Goal: Find specific page/section: Find specific page/section

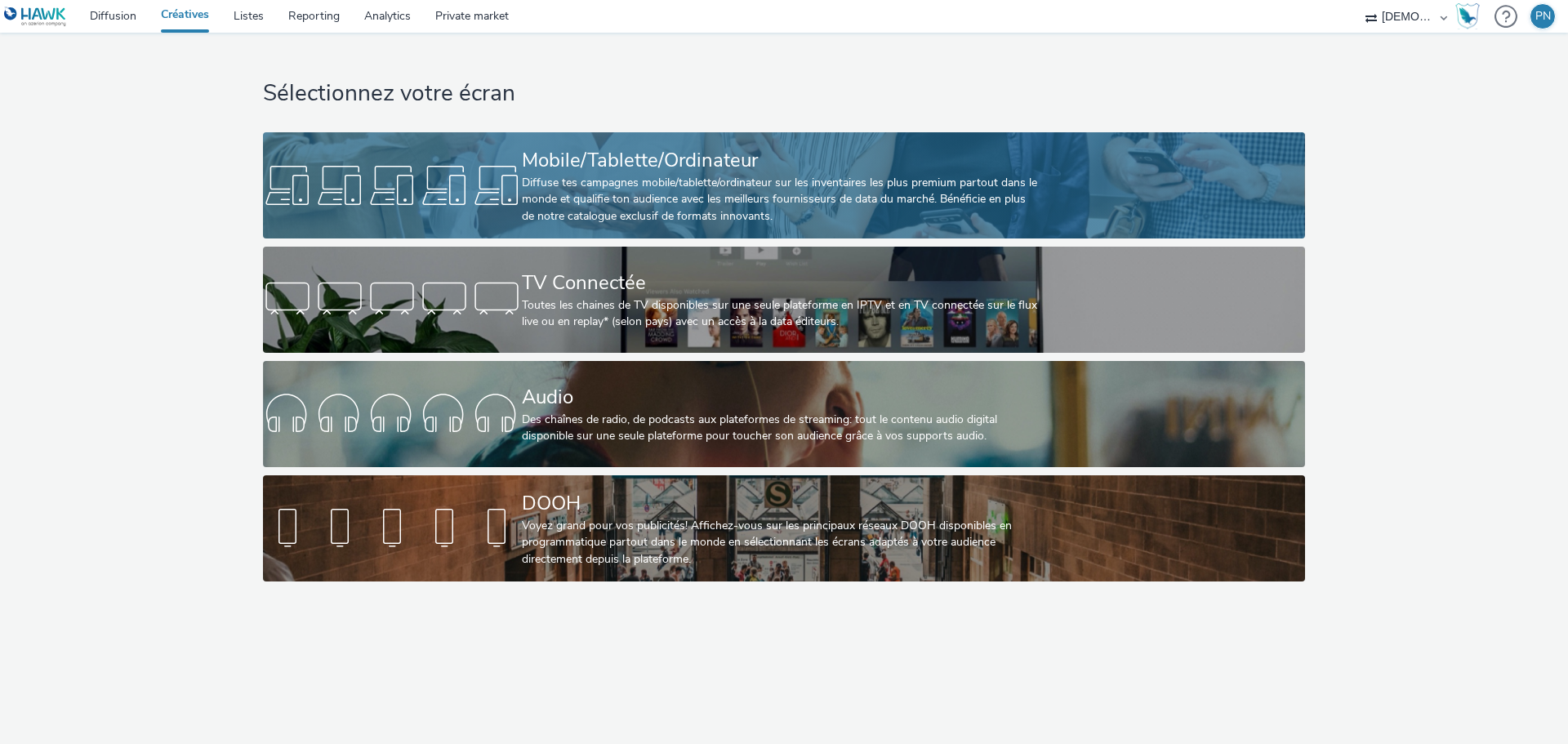
click at [521, 167] on div at bounding box center [393, 185] width 259 height 52
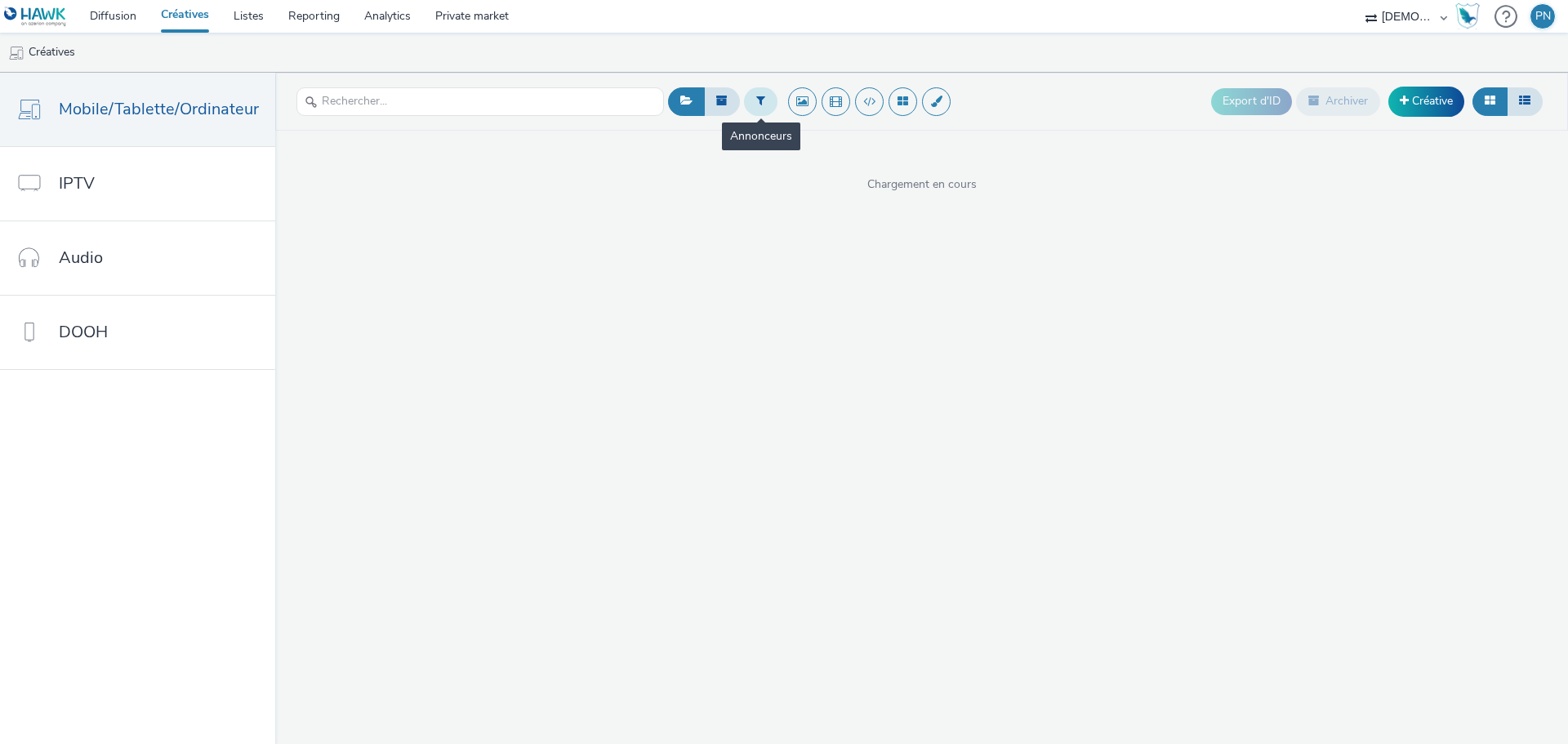
click at [749, 107] on button at bounding box center [761, 101] width 33 height 28
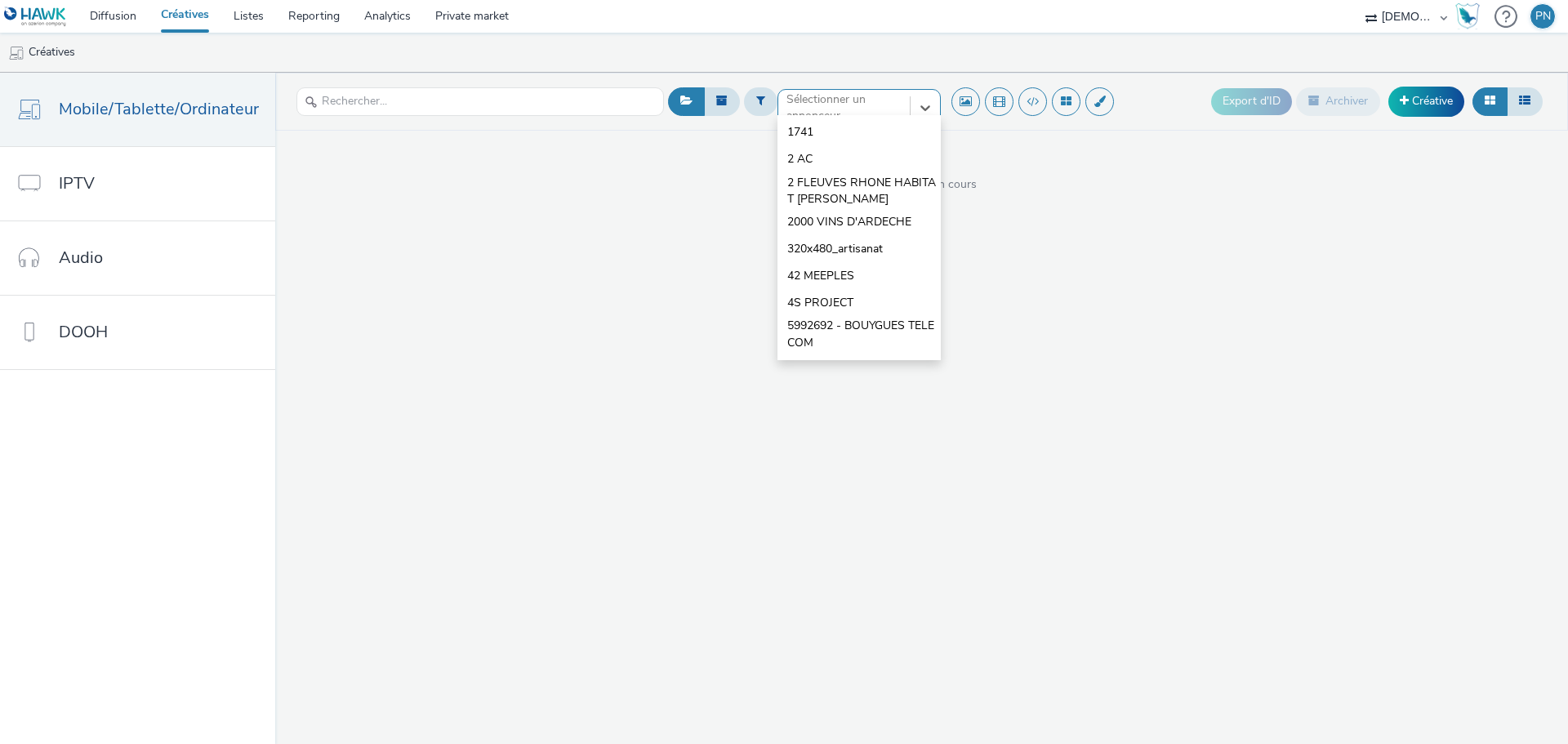
click at [862, 108] on div at bounding box center [843, 108] width 115 height 19
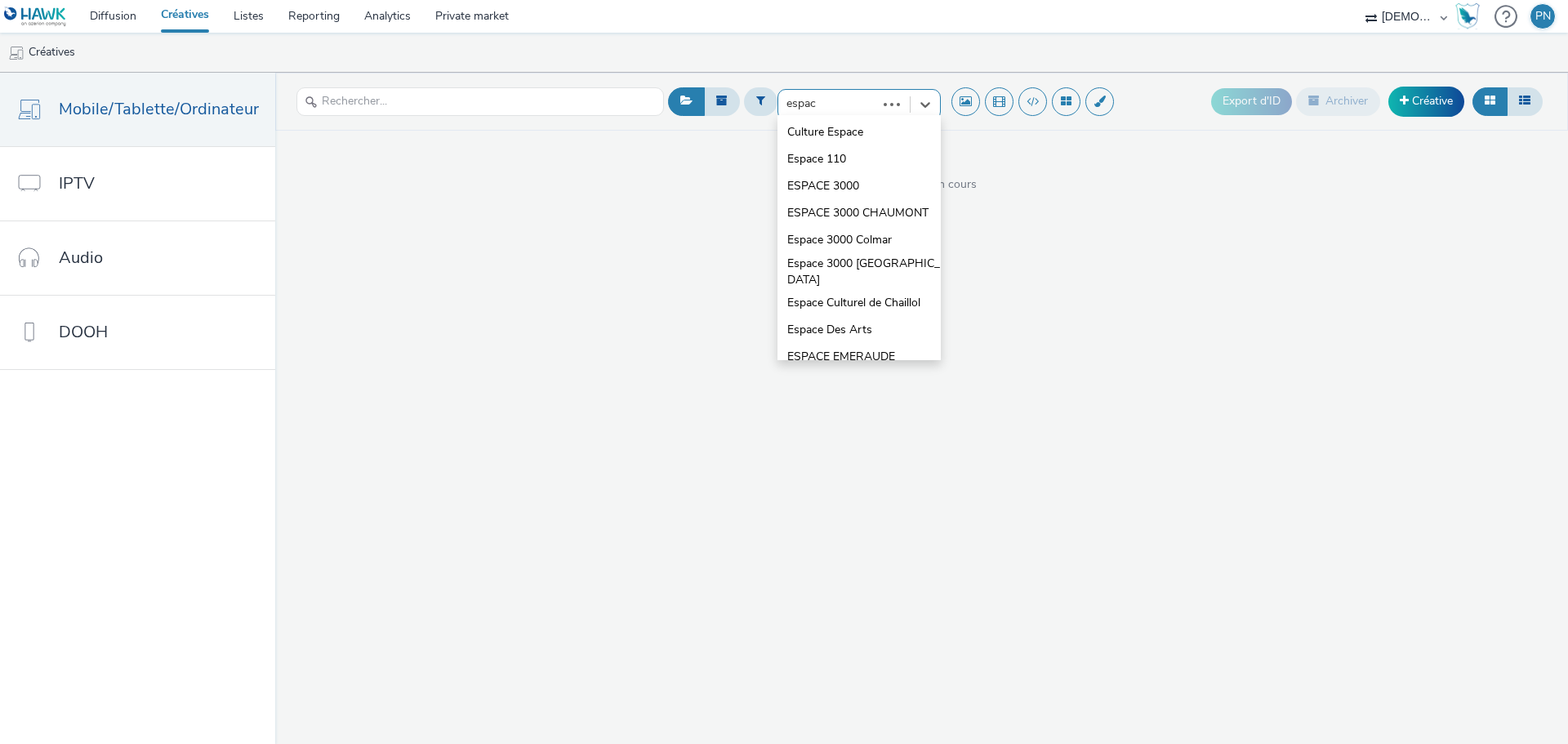
type input "espace"
click at [820, 195] on li "ESPACE 3000" at bounding box center [859, 185] width 164 height 27
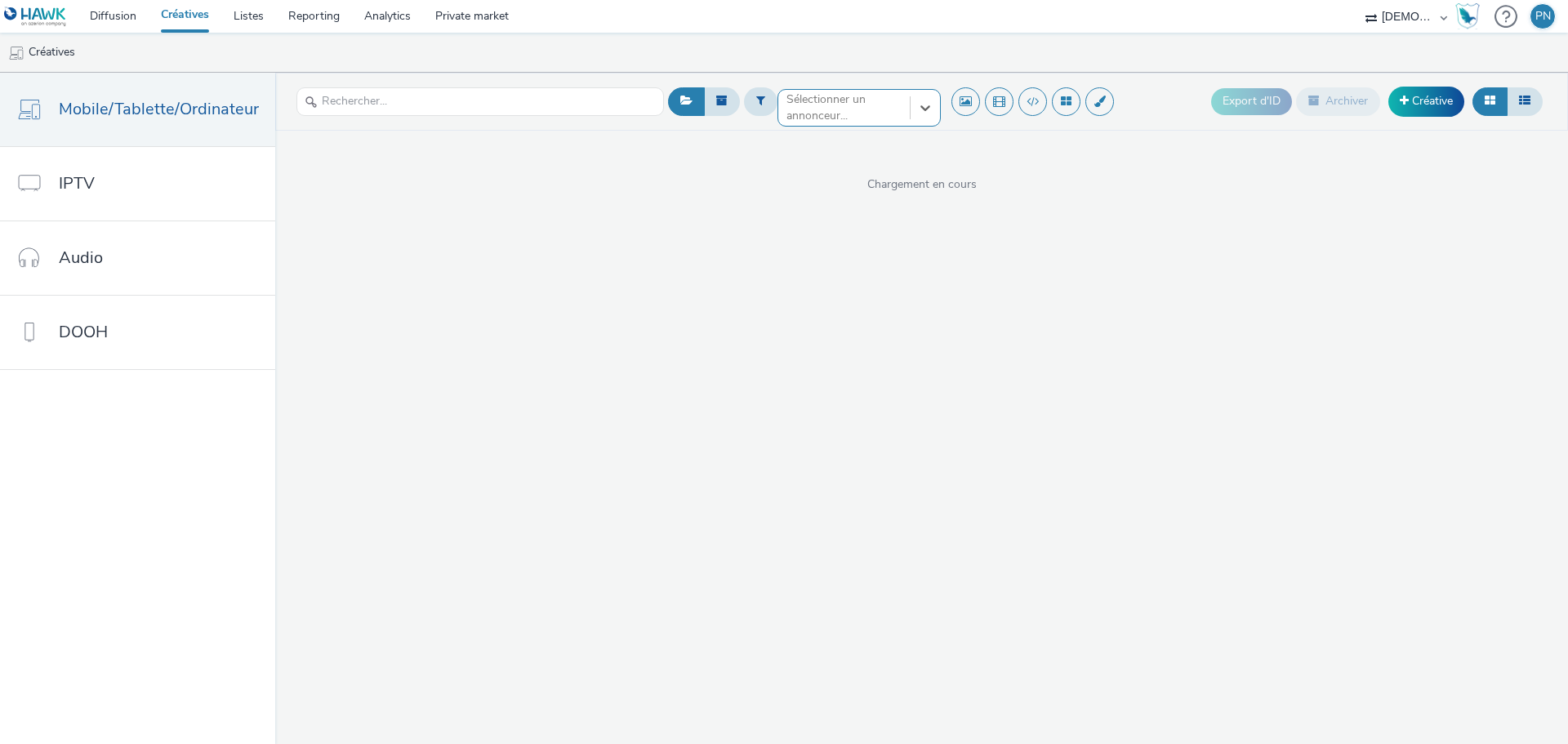
click at [836, 107] on div at bounding box center [843, 108] width 115 height 19
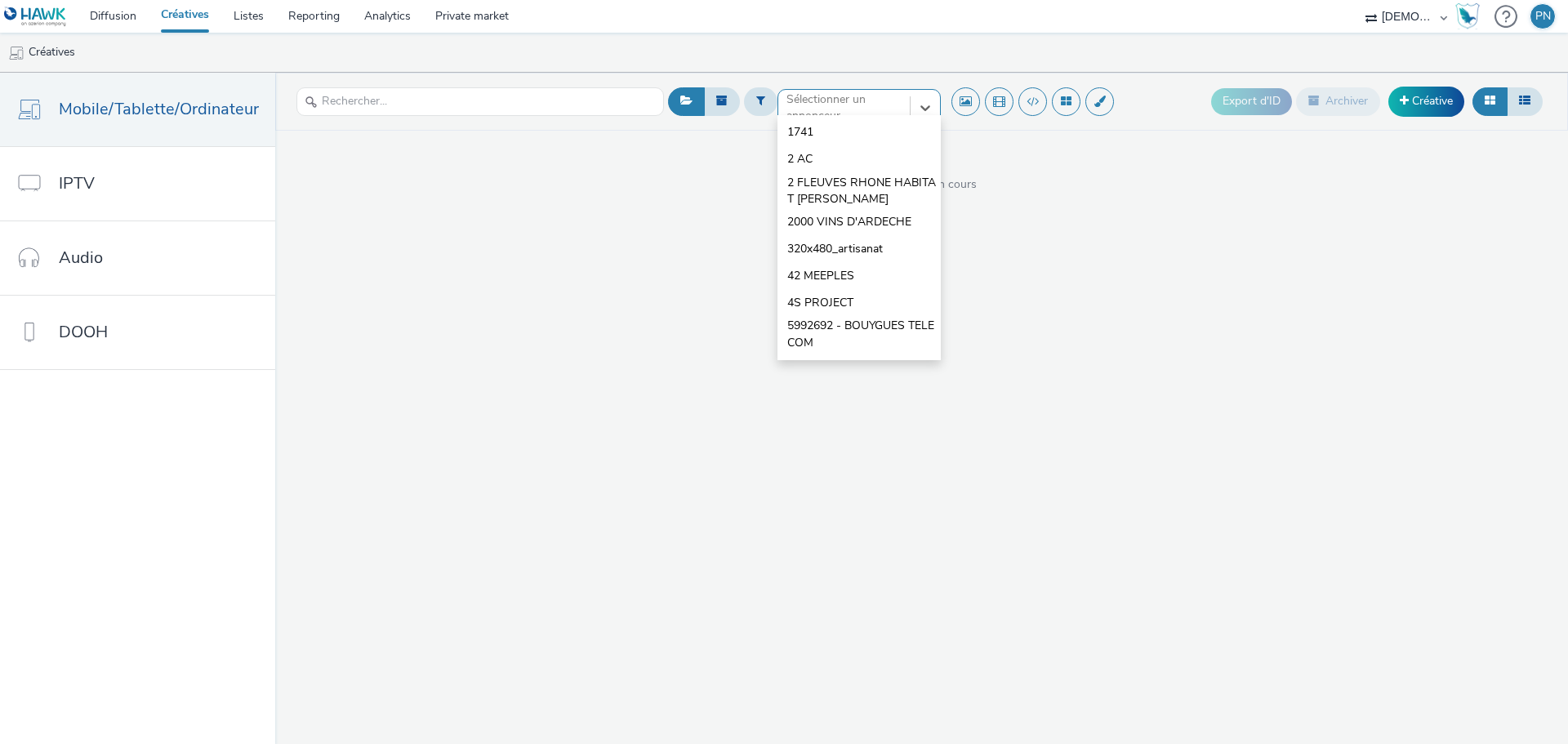
click at [814, 109] on div at bounding box center [843, 108] width 115 height 19
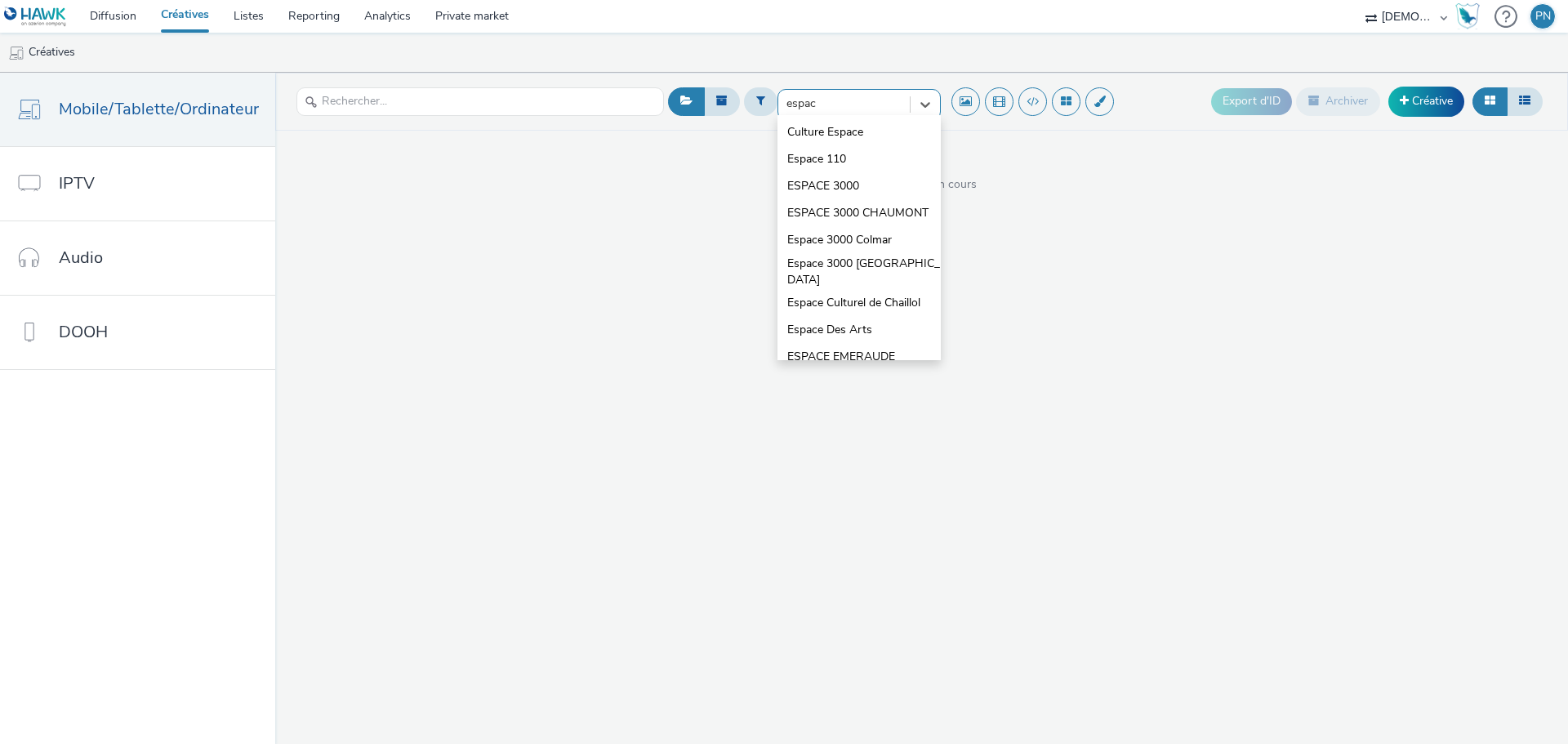
type input "espace"
click at [811, 222] on span "ESPACE 3000 CHAUMONT" at bounding box center [858, 213] width 142 height 17
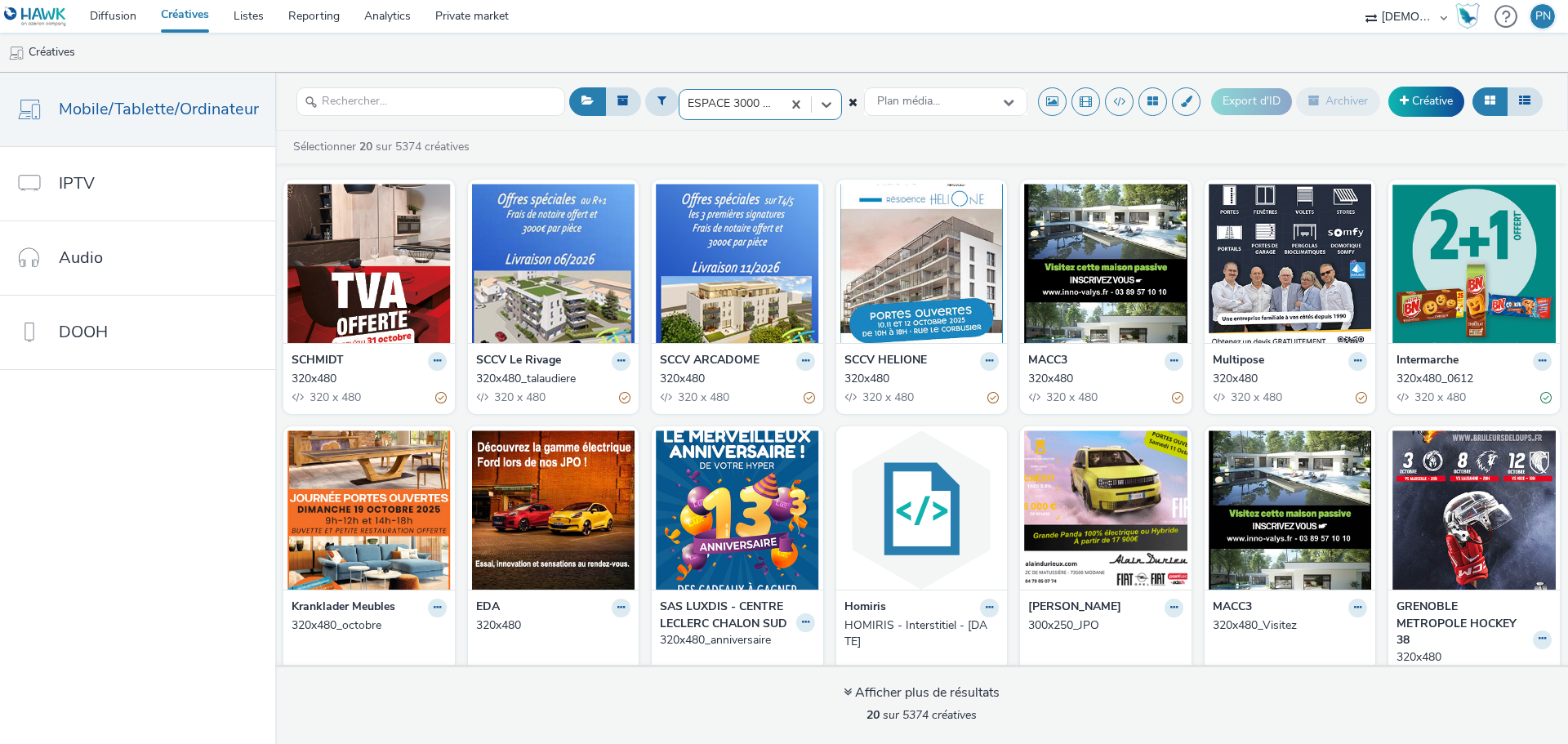
click at [858, 46] on ul "Créatives" at bounding box center [784, 52] width 1568 height 40
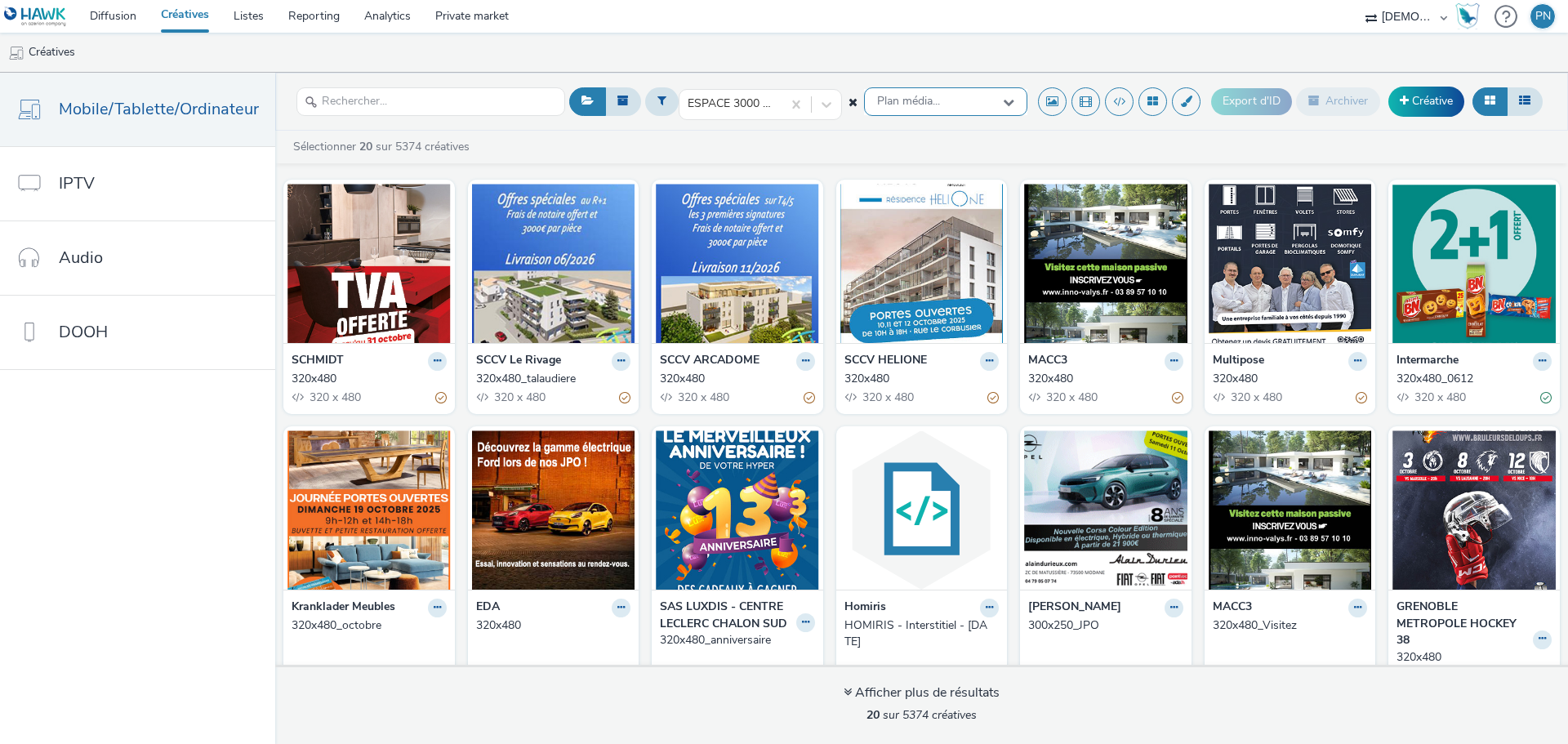
click at [968, 106] on div "Plan média..." at bounding box center [946, 101] width 164 height 29
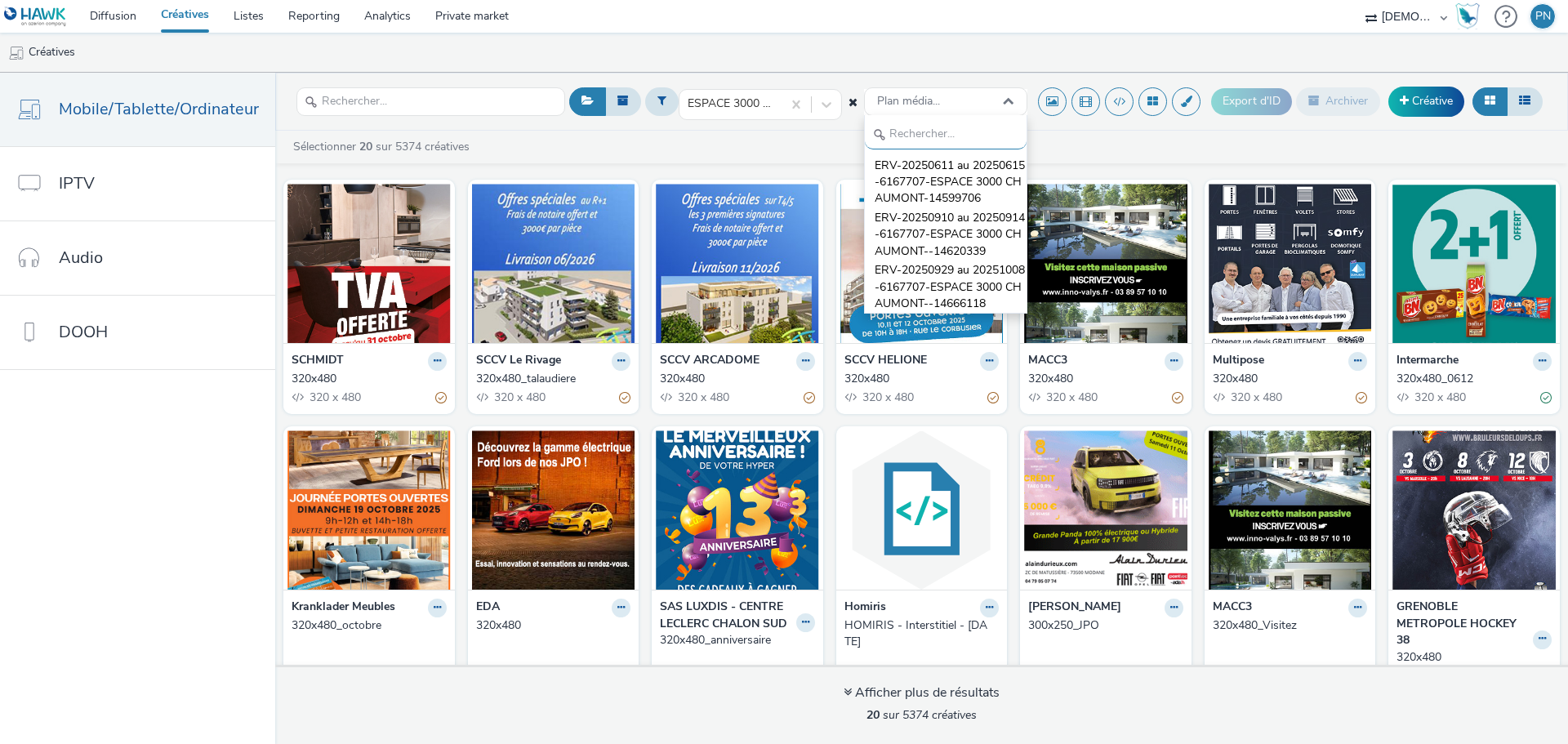
click at [800, 148] on div "Sélectionner 20 sur 5374 créatives" at bounding box center [925, 147] width 1268 height 17
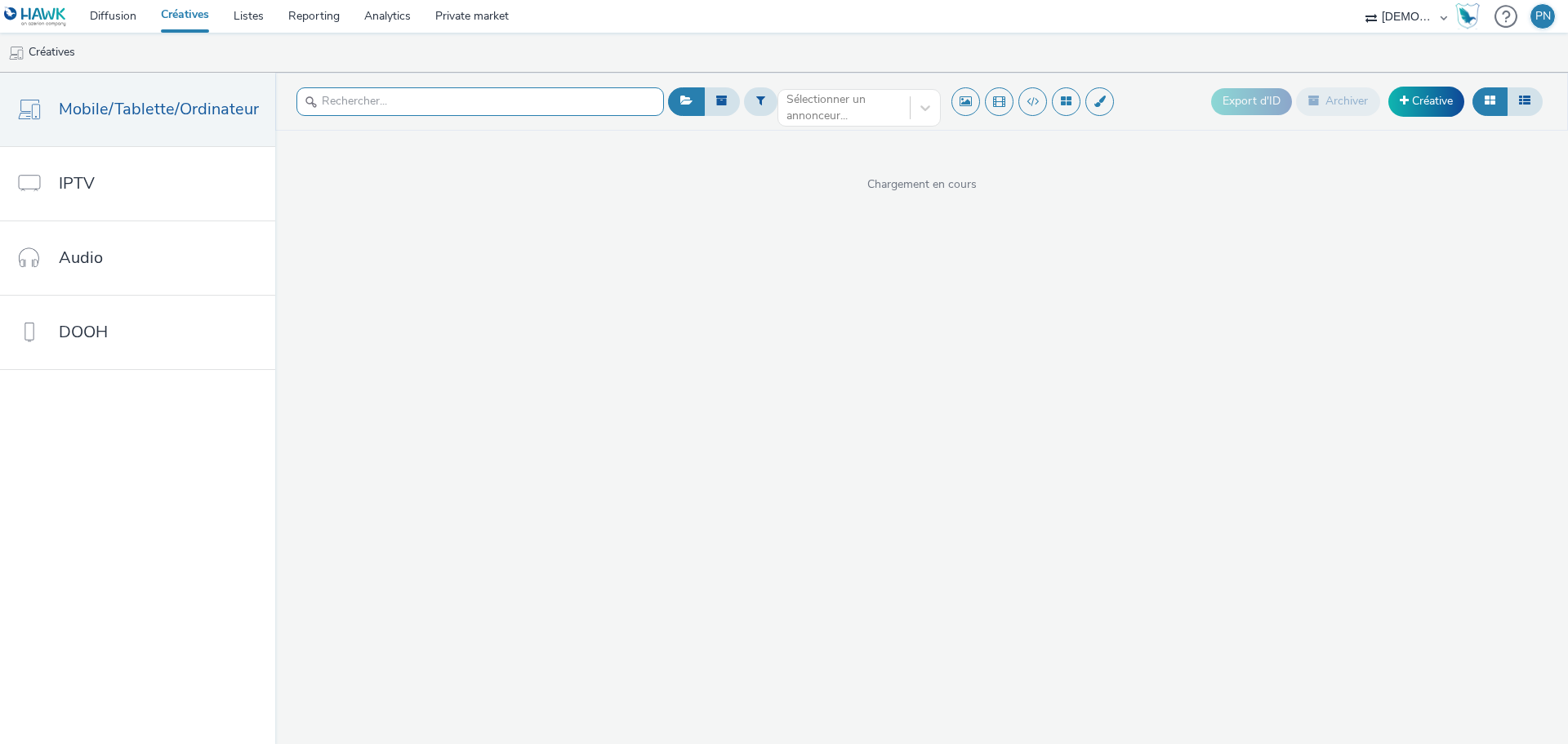
click at [475, 105] on input "text" at bounding box center [480, 101] width 368 height 29
type input "chaumont"
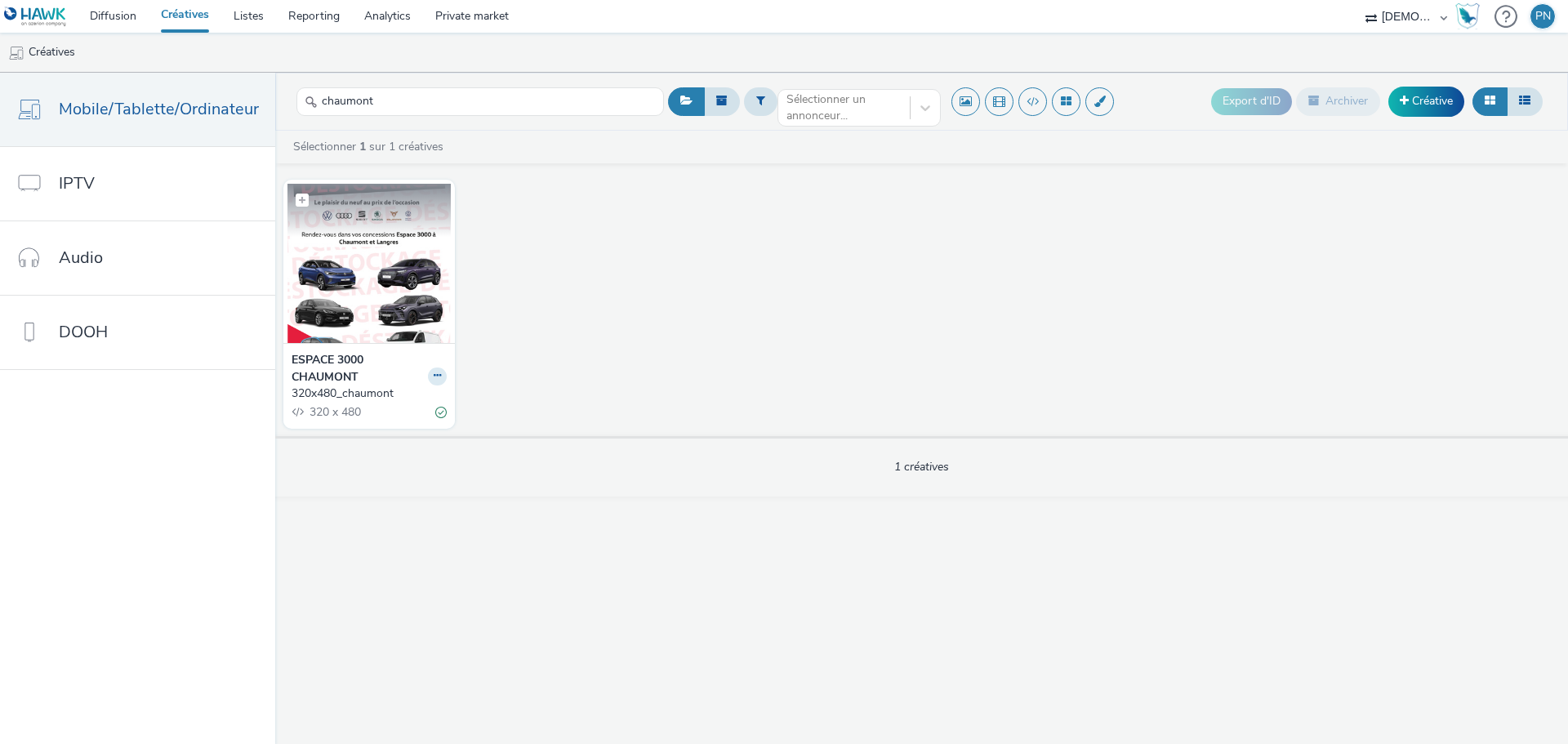
click at [357, 296] on img at bounding box center [370, 263] width 164 height 159
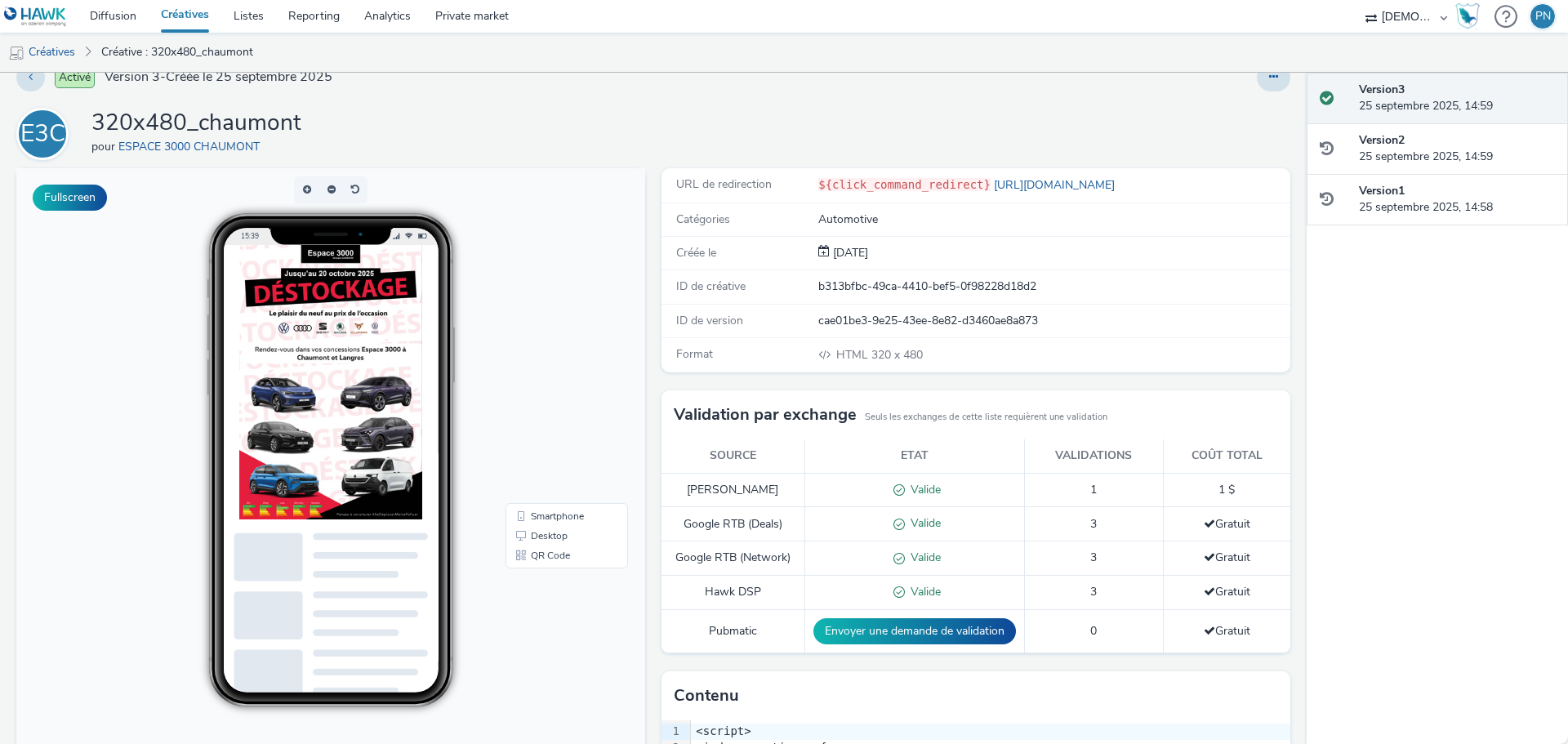
scroll to position [19, 0]
